Goal: Task Accomplishment & Management: Manage account settings

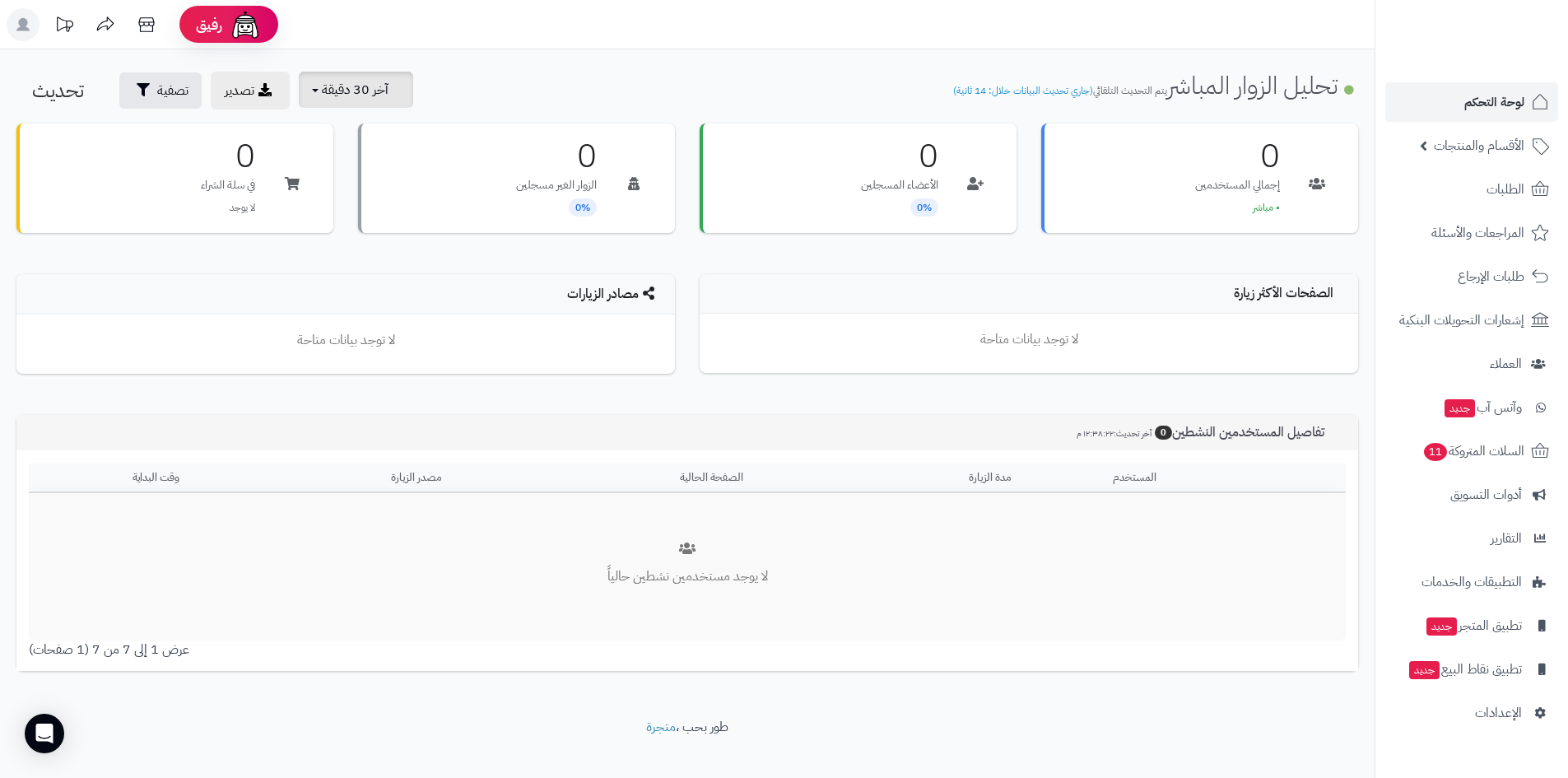
click at [330, 87] on span "آخر 30 دقيقة" at bounding box center [356, 90] width 67 height 20
click at [367, 188] on link "آخر 30 دقيقة" at bounding box center [362, 195] width 132 height 32
click at [1468, 145] on span "الأقسام والمنتجات" at bounding box center [1479, 145] width 91 height 23
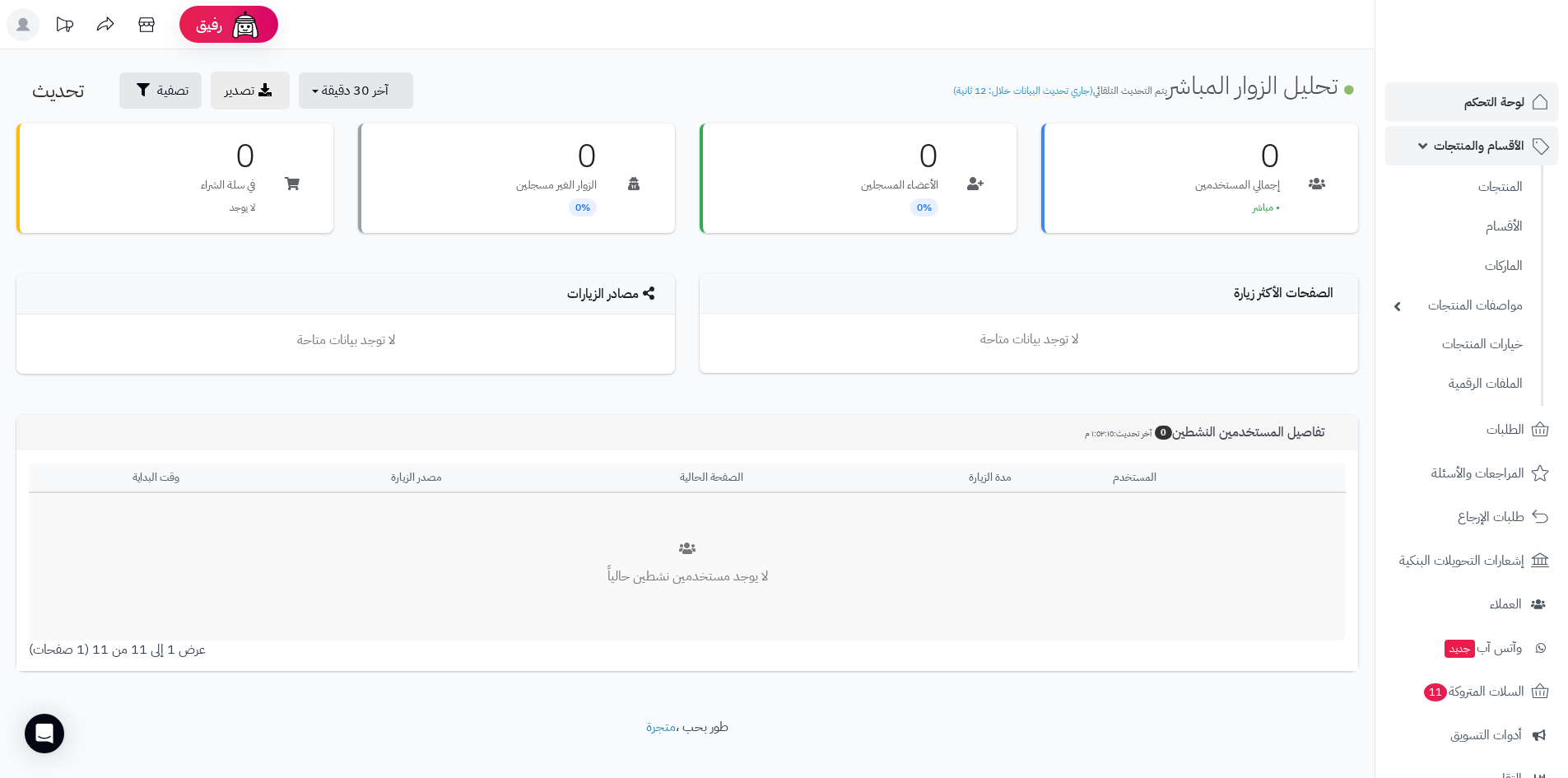
click at [1483, 146] on span "الأقسام والمنتجات" at bounding box center [1479, 145] width 91 height 23
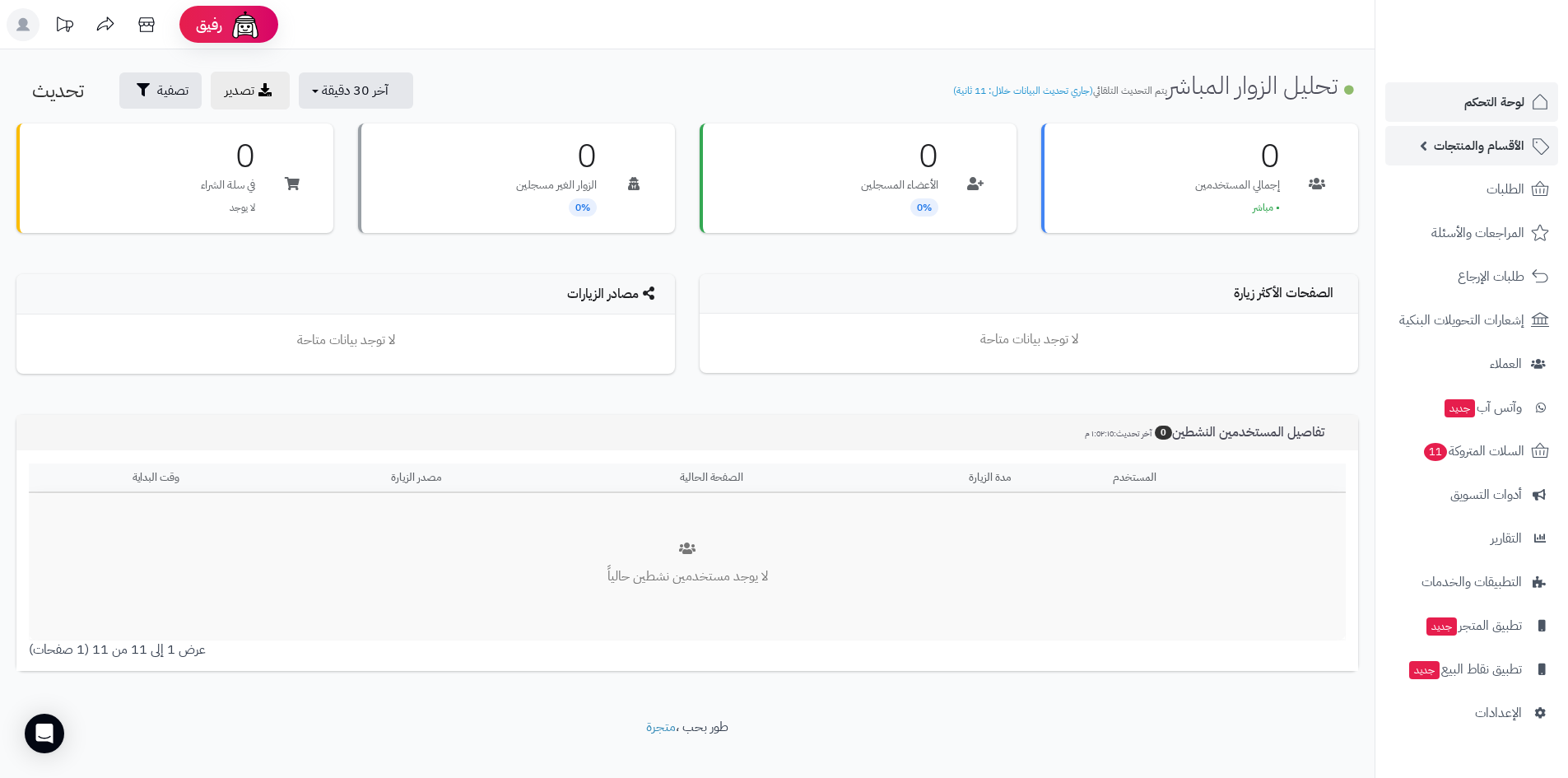
click at [1472, 152] on span "الأقسام والمنتجات" at bounding box center [1479, 145] width 91 height 23
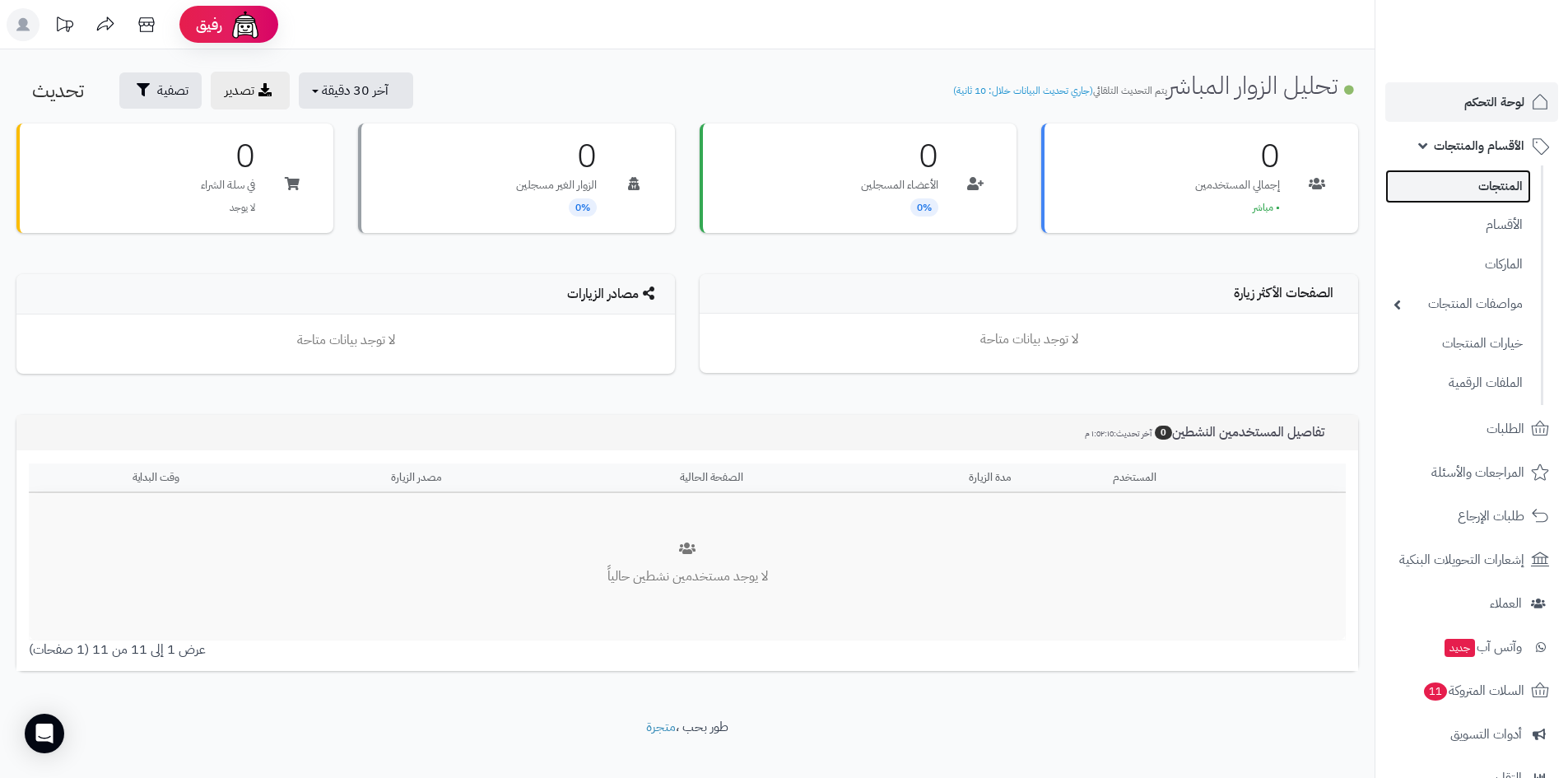
click at [1461, 184] on link "المنتجات" at bounding box center [1458, 185] width 145 height 33
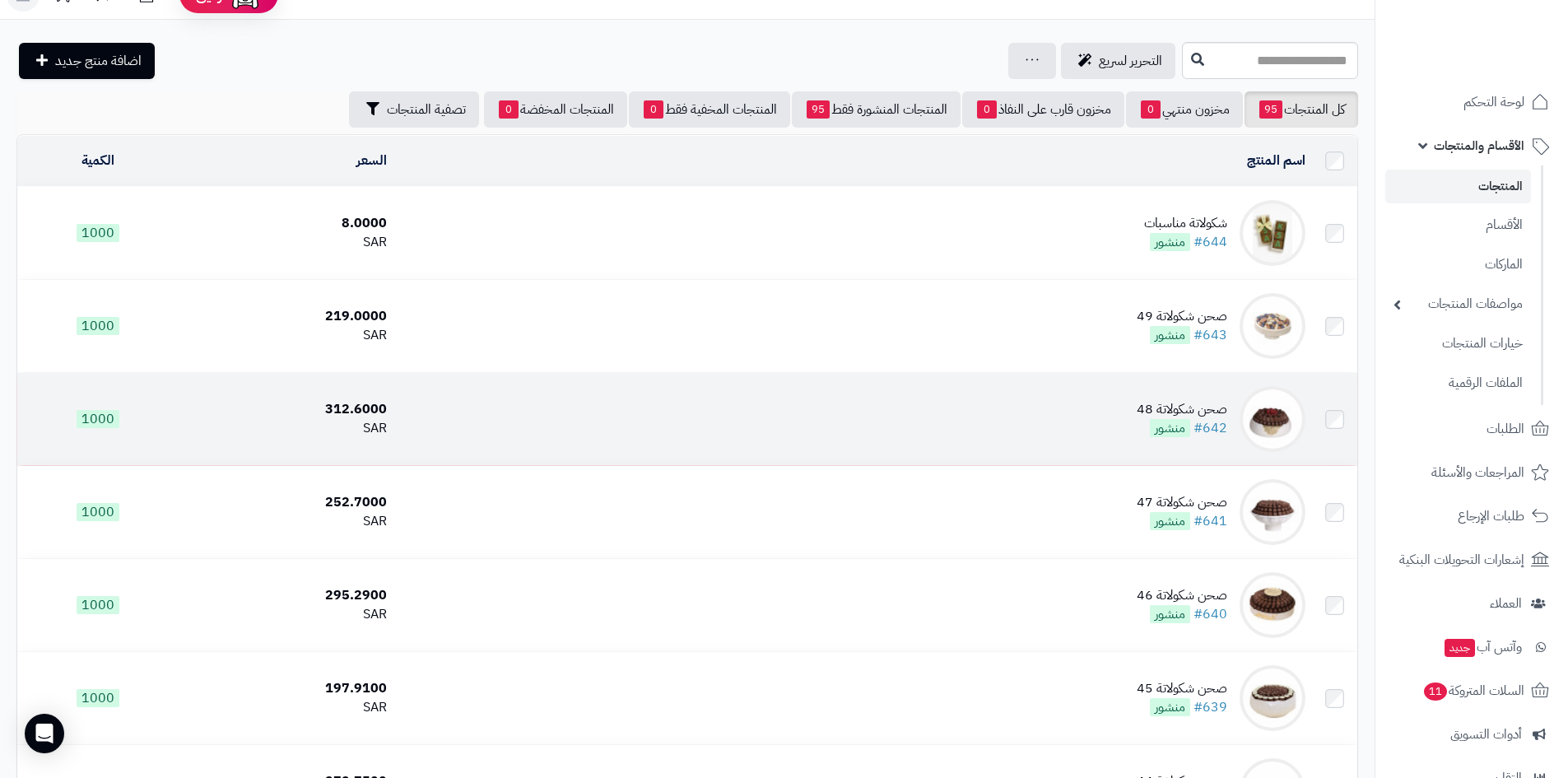
scroll to position [82, 0]
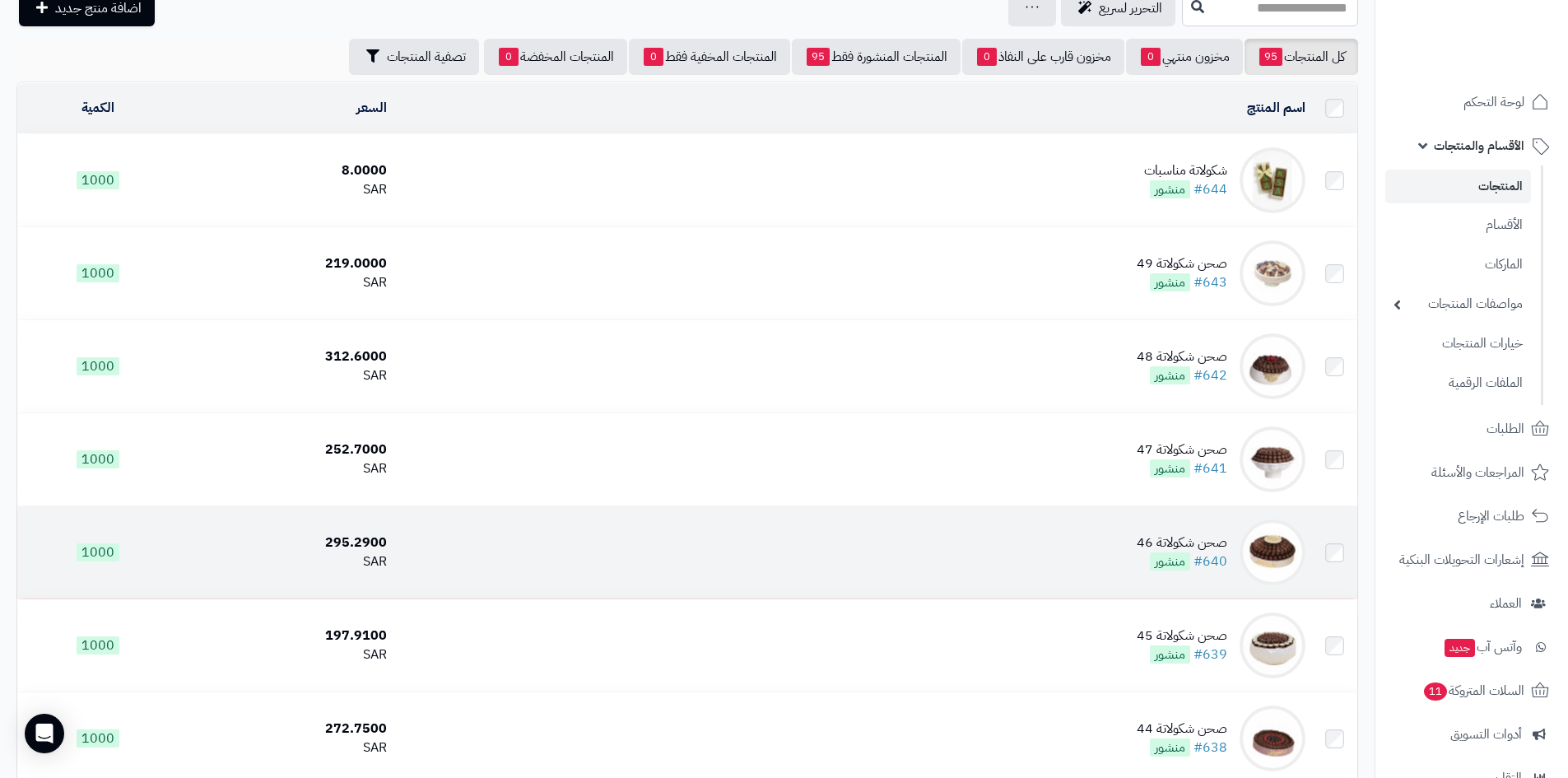
click at [1184, 542] on div "صحن شكولاتة 46" at bounding box center [1182, 543] width 91 height 19
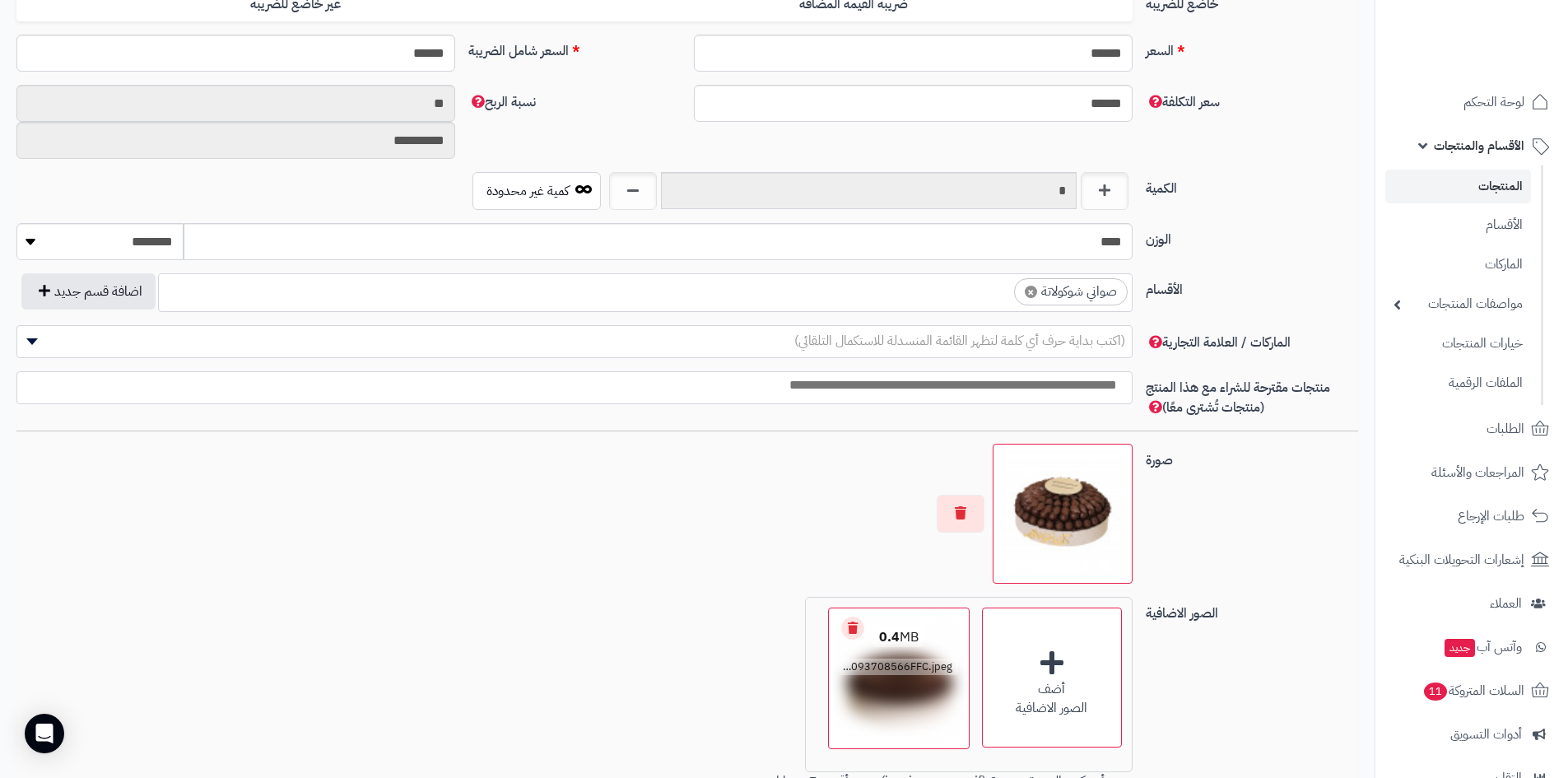
scroll to position [741, 0]
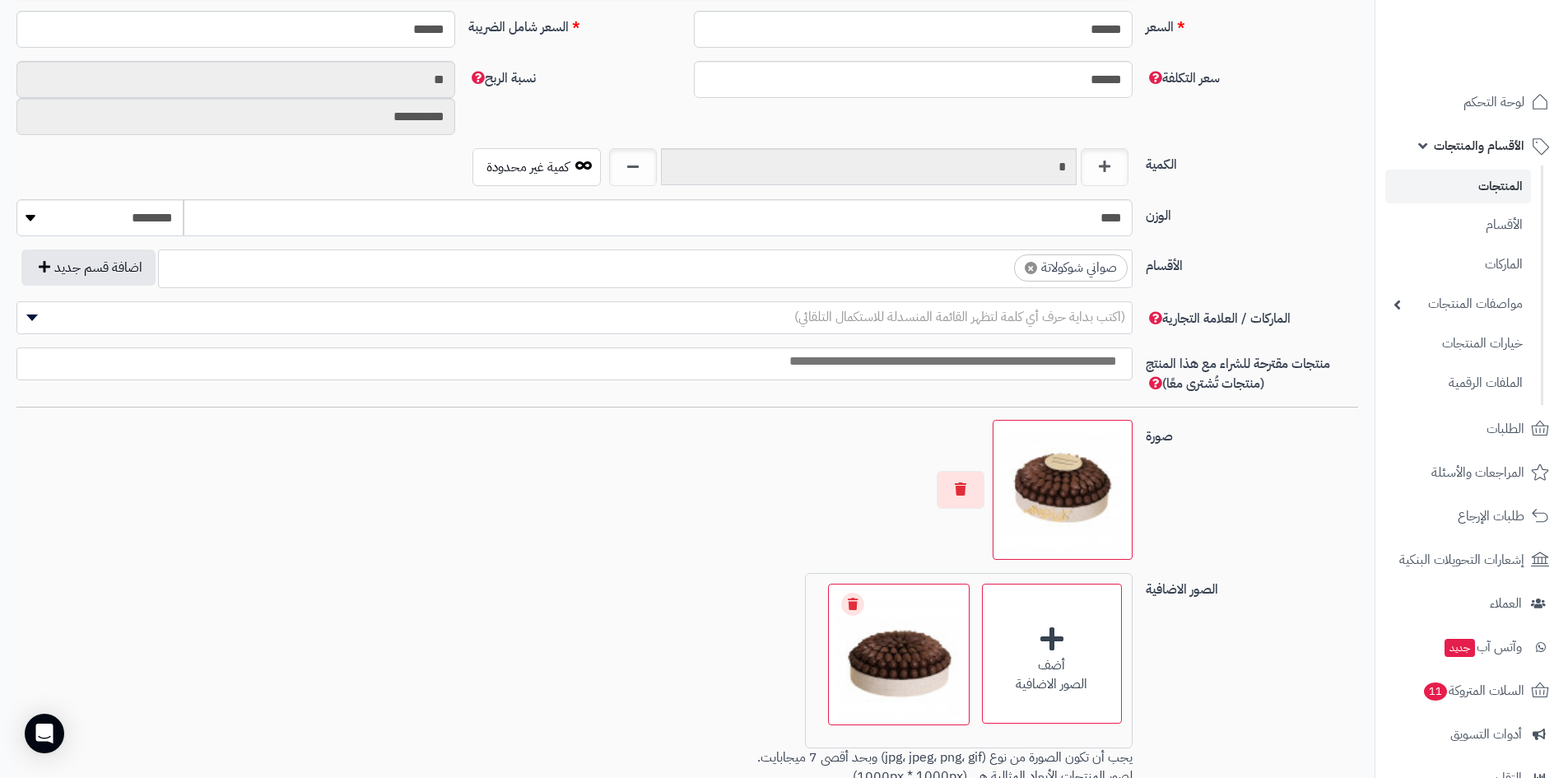
click at [1044, 508] on img at bounding box center [1062, 489] width 125 height 125
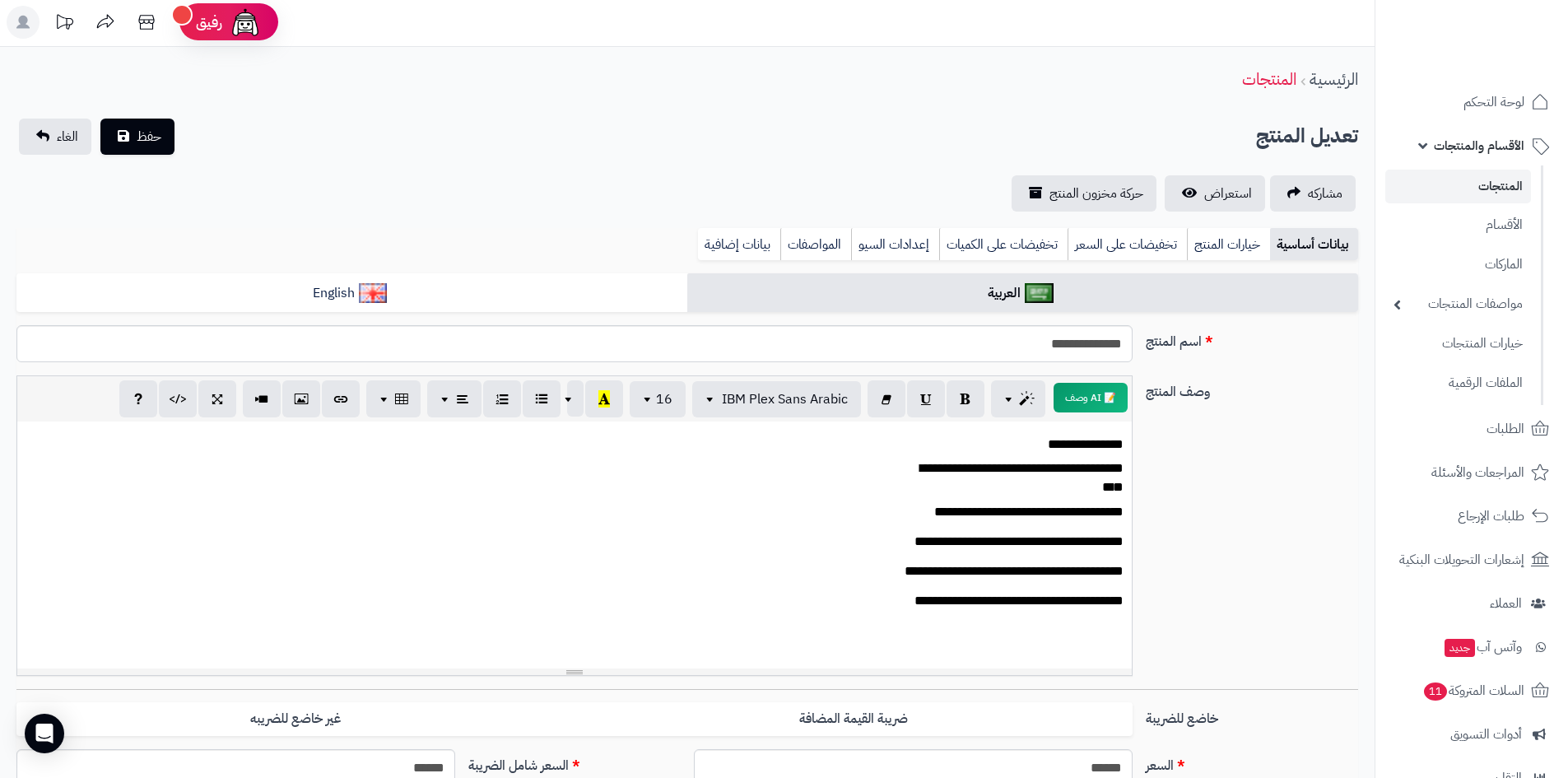
scroll to position [0, 0]
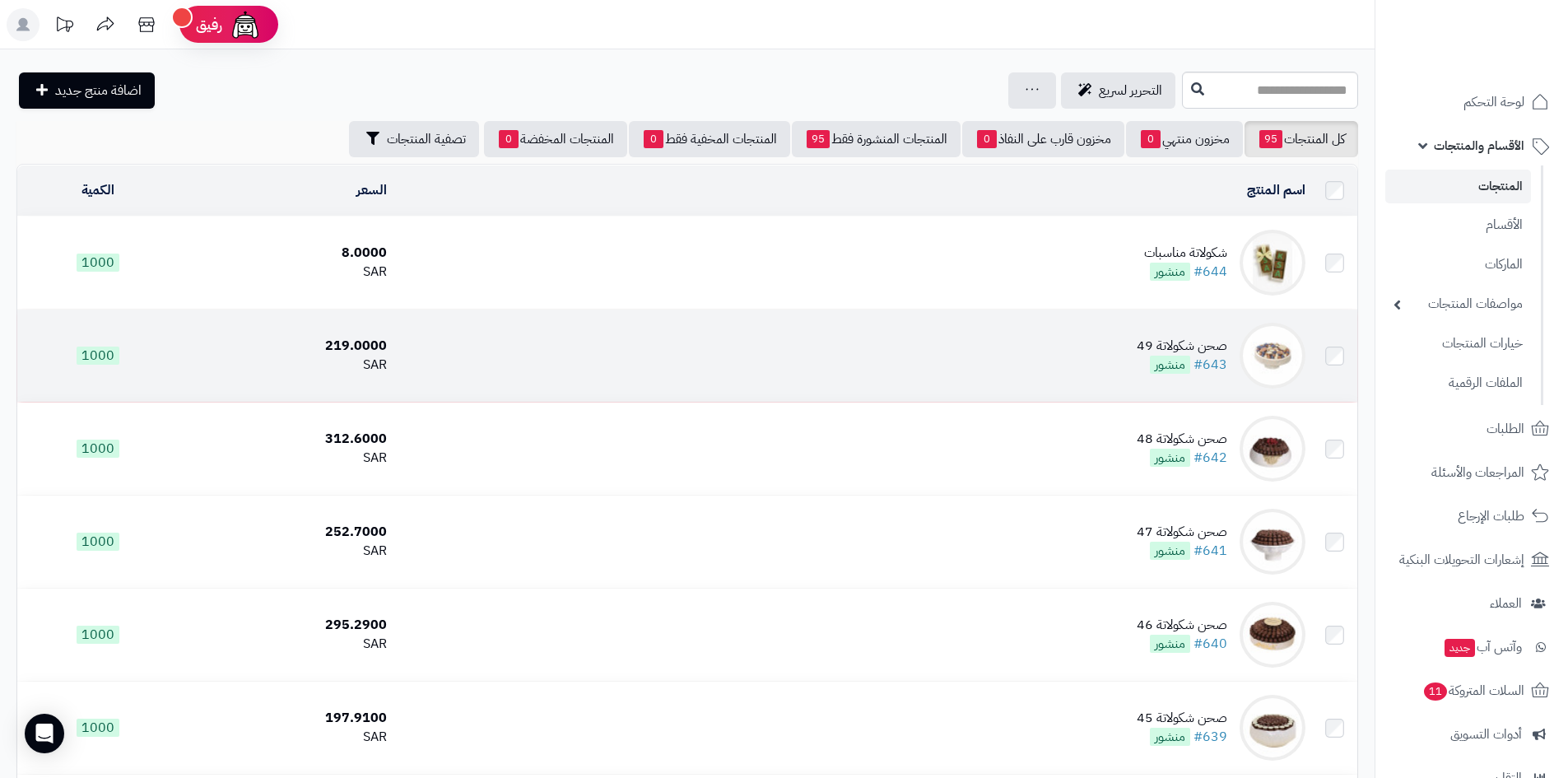
click at [1158, 359] on span "منشور" at bounding box center [1170, 364] width 40 height 18
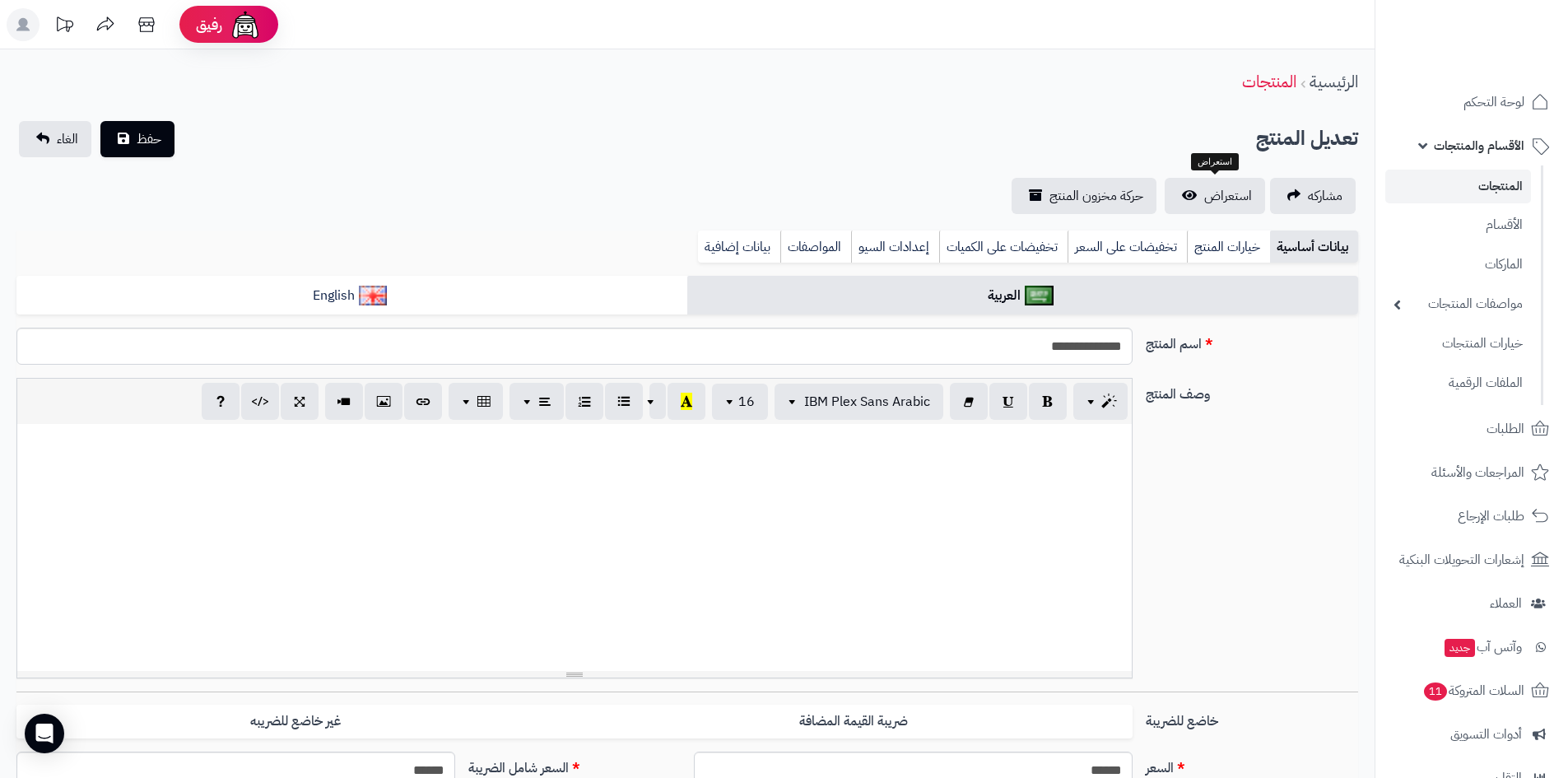
scroll to position [151, 0]
click at [1228, 191] on span "استعراض" at bounding box center [1229, 196] width 48 height 20
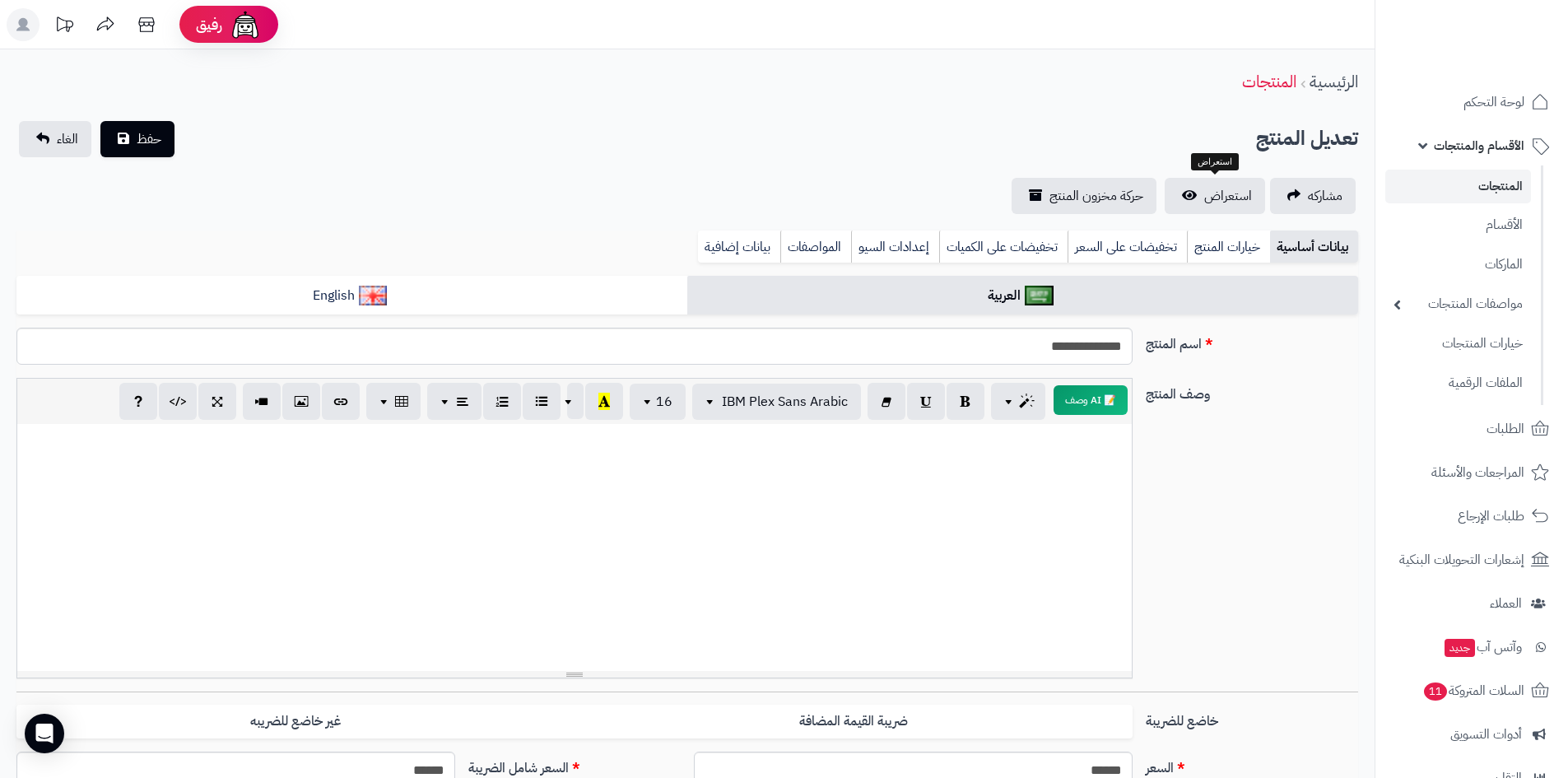
click at [1495, 151] on span "الأقسام والمنتجات" at bounding box center [1479, 145] width 91 height 23
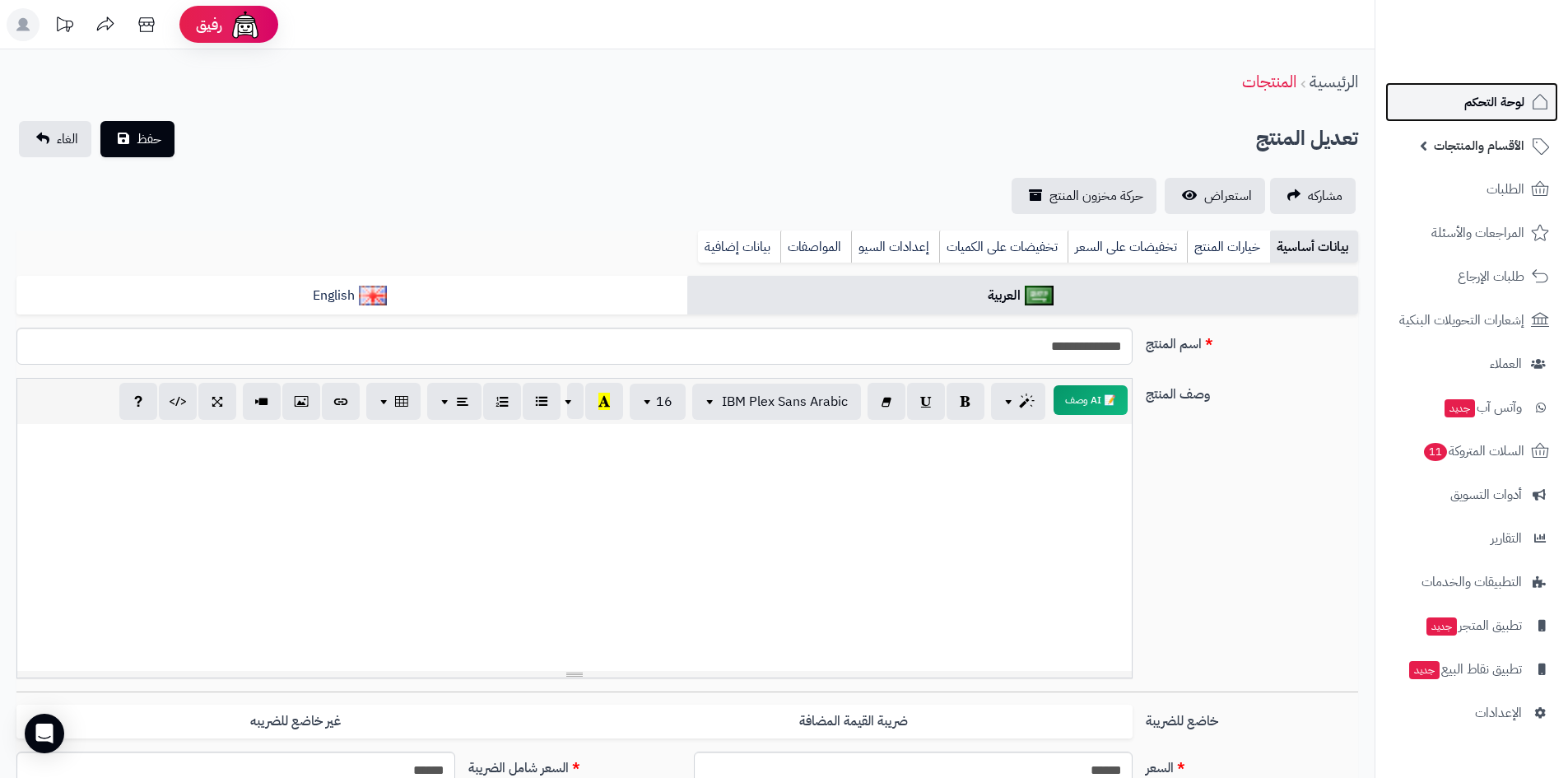
click at [1498, 104] on span "لوحة التحكم" at bounding box center [1494, 102] width 60 height 23
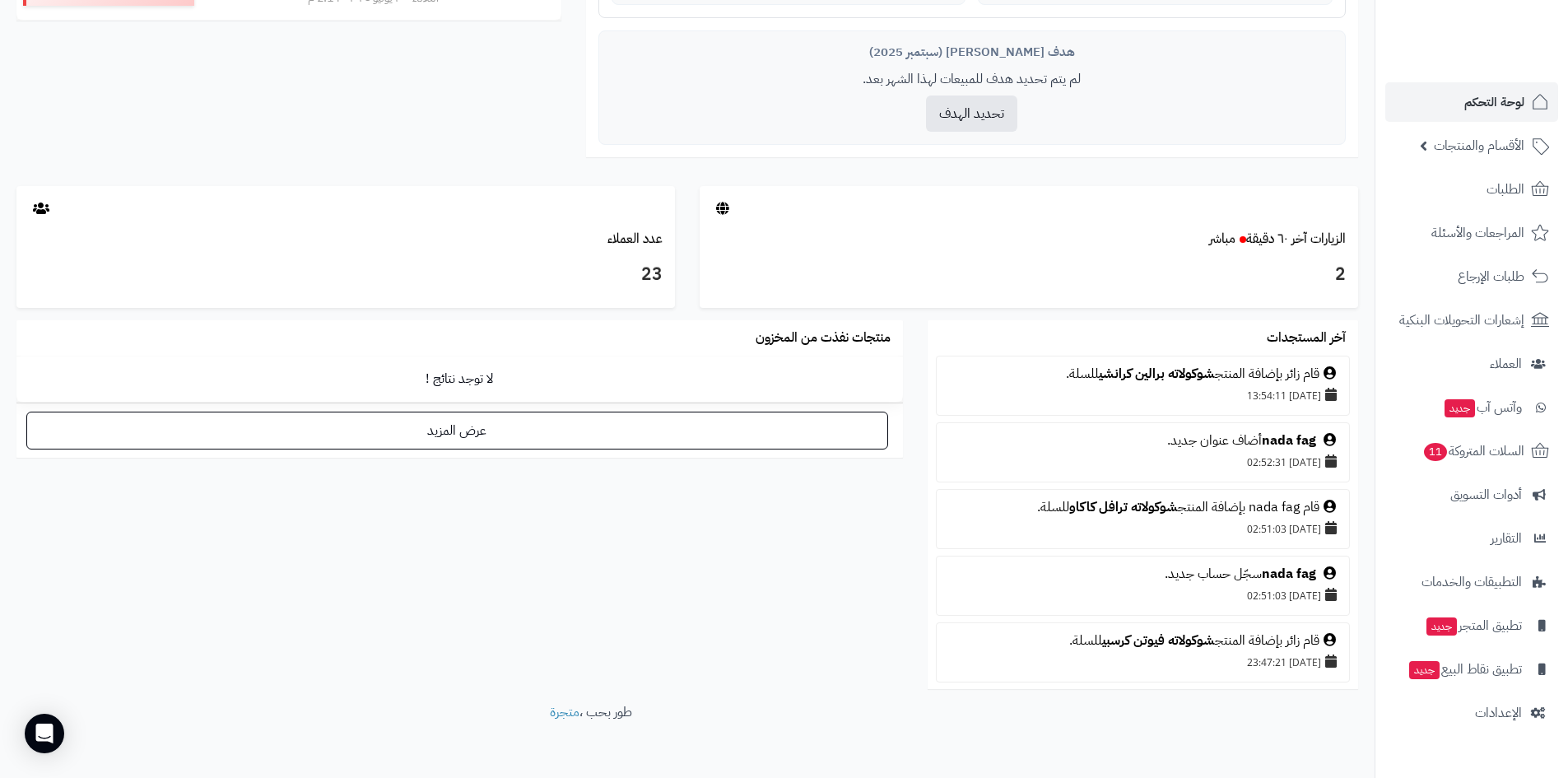
scroll to position [741, 0]
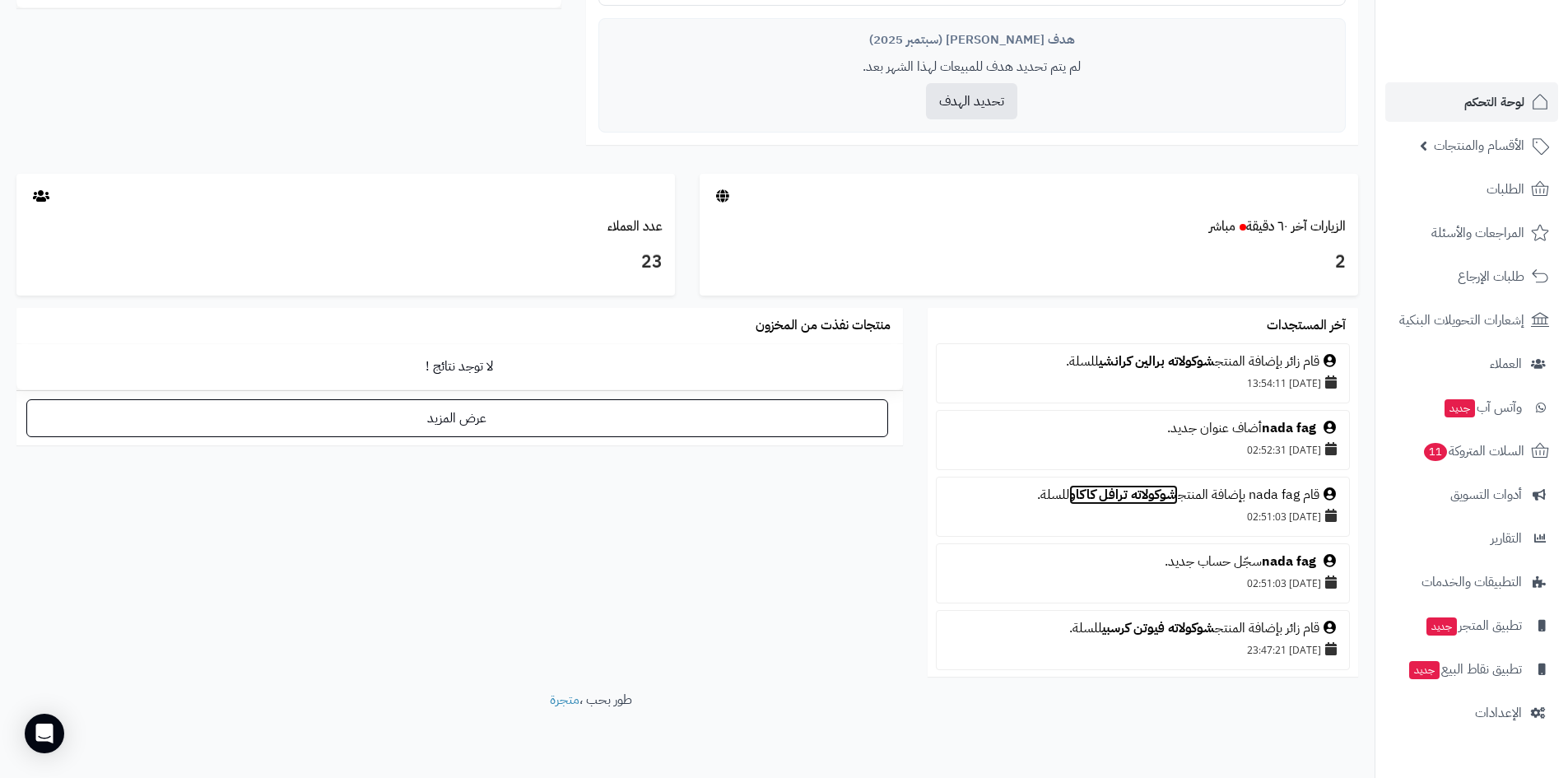
click at [1145, 495] on link "شوكولاته ترافل كاكاو" at bounding box center [1123, 494] width 109 height 20
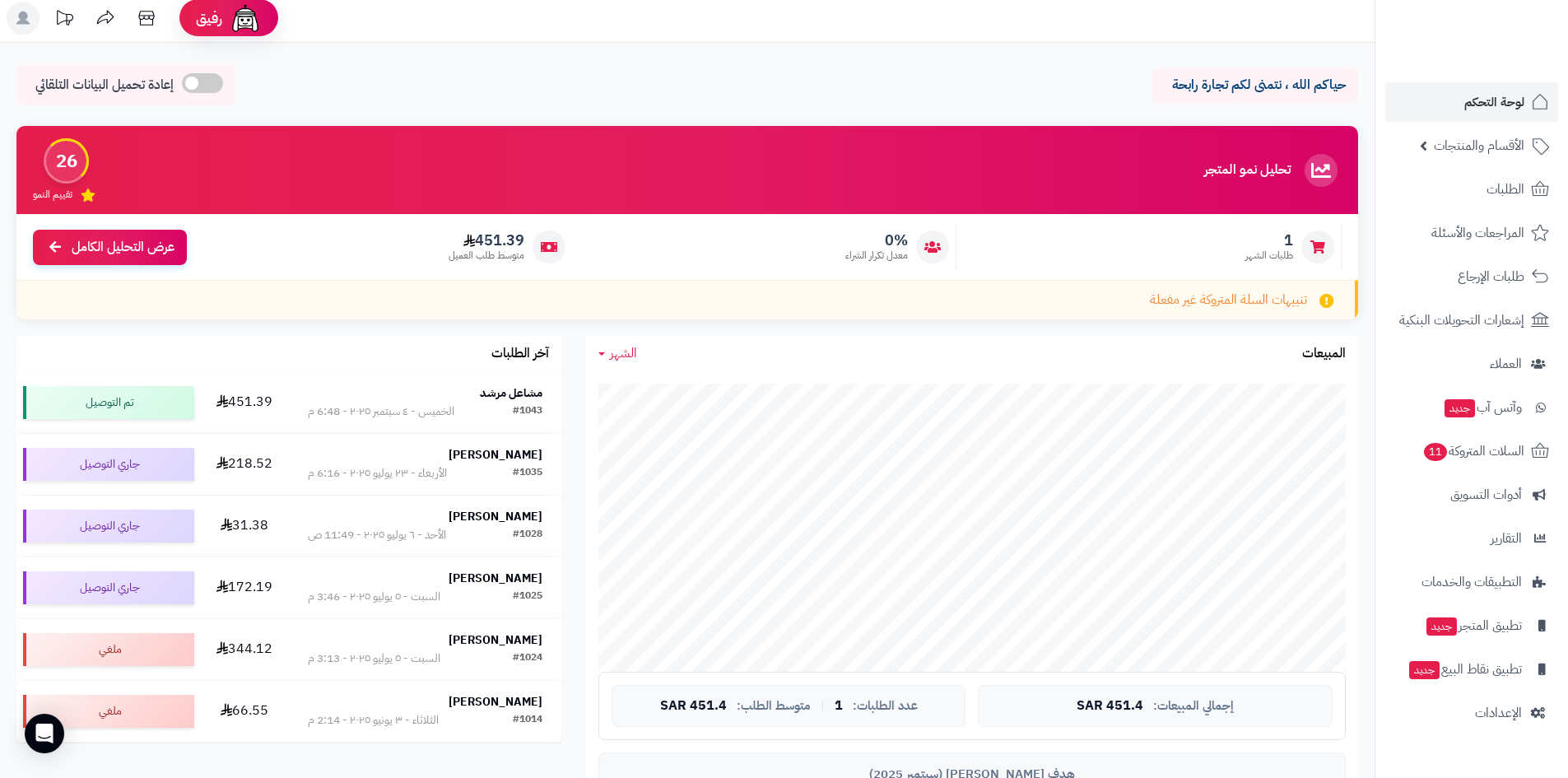
scroll to position [0, 0]
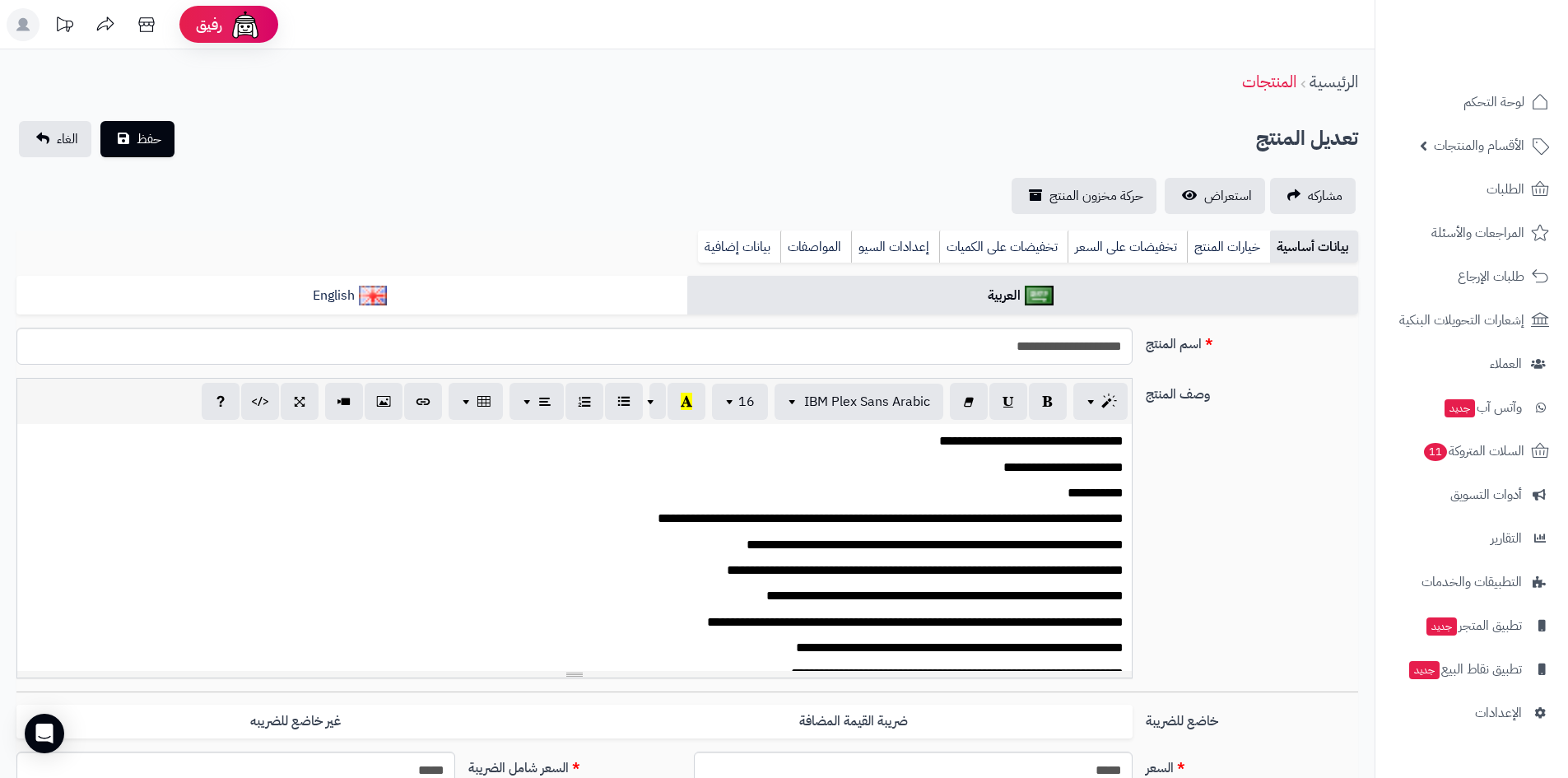
scroll to position [110, 0]
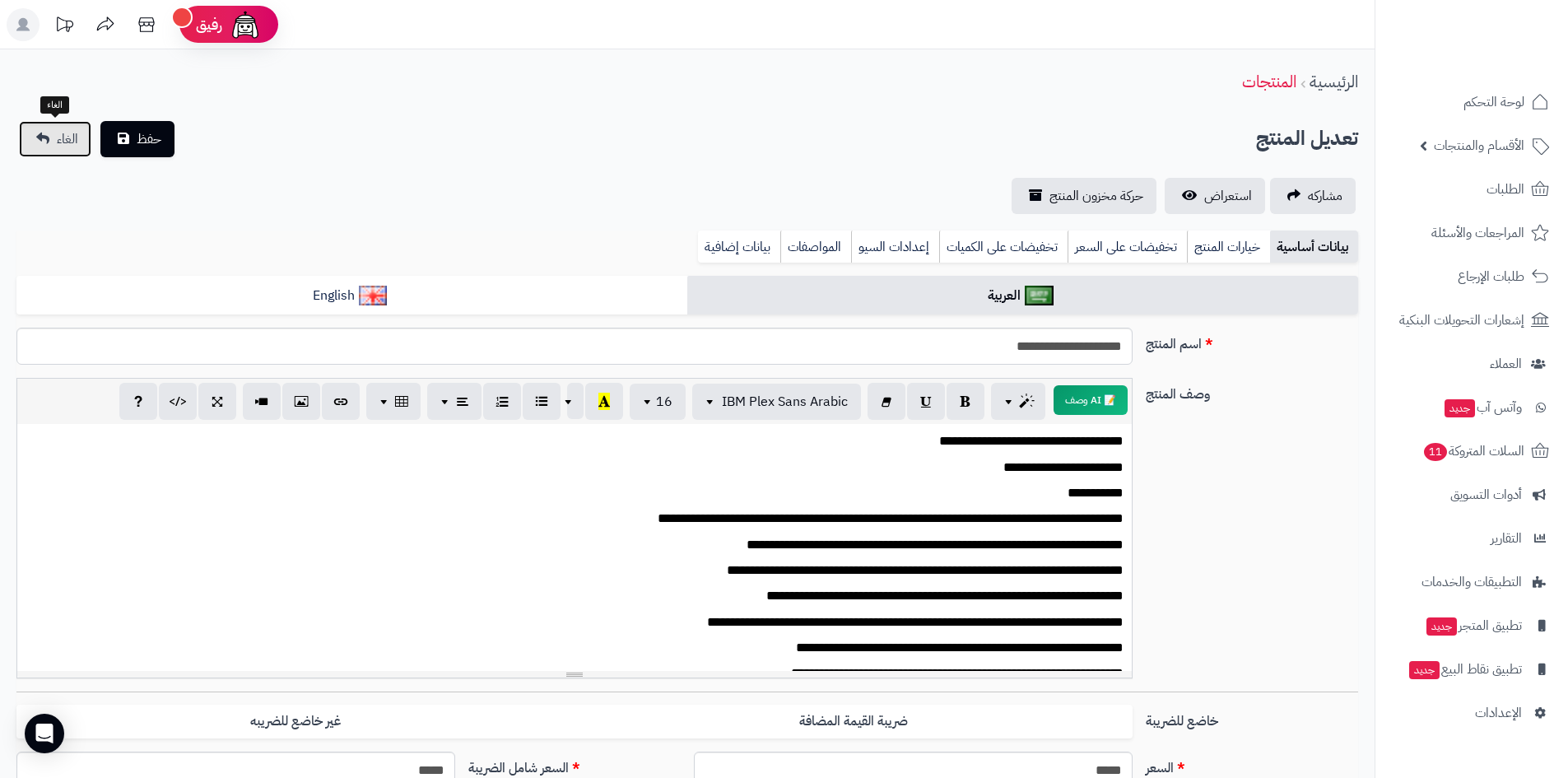
click at [50, 143] on link "الغاء" at bounding box center [55, 140] width 73 height 36
